Goal: Task Accomplishment & Management: Use online tool/utility

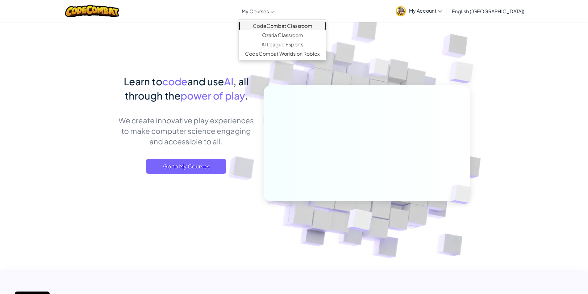
click at [282, 22] on link "CodeCombat Classroom" at bounding box center [282, 25] width 87 height 9
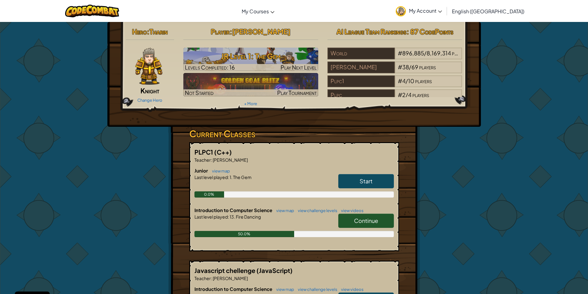
click at [372, 221] on span "Continue" at bounding box center [366, 220] width 24 height 7
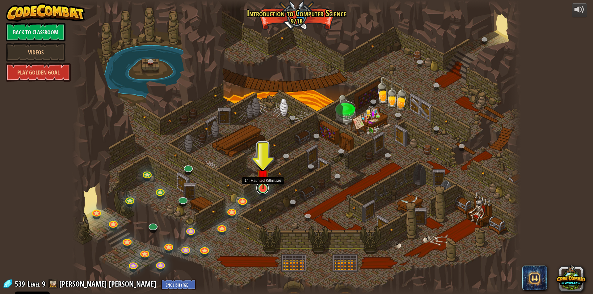
click at [263, 191] on link at bounding box center [262, 188] width 12 height 12
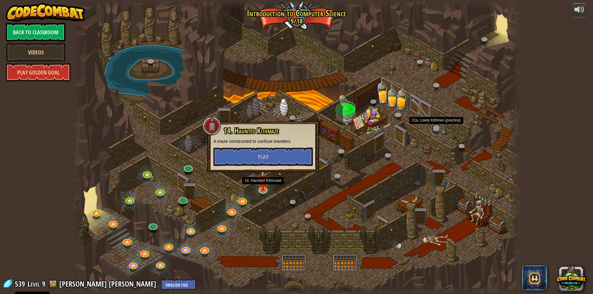
click at [436, 129] on link at bounding box center [437, 129] width 12 height 12
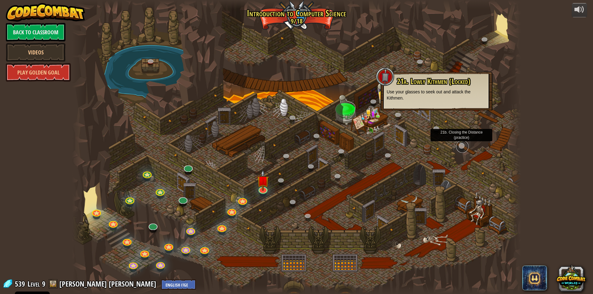
click at [462, 146] on link at bounding box center [462, 146] width 12 height 12
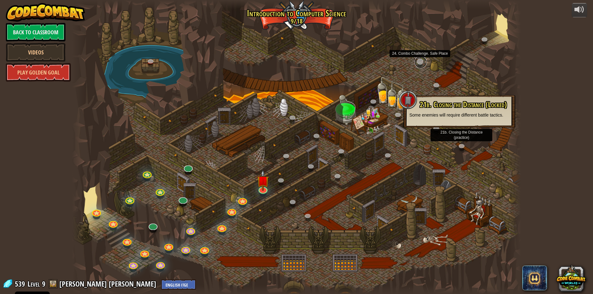
click at [419, 62] on link at bounding box center [421, 62] width 12 height 12
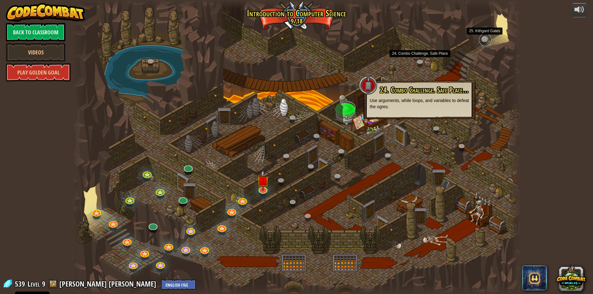
click at [486, 40] on link at bounding box center [485, 40] width 12 height 12
